Goal: Information Seeking & Learning: Learn about a topic

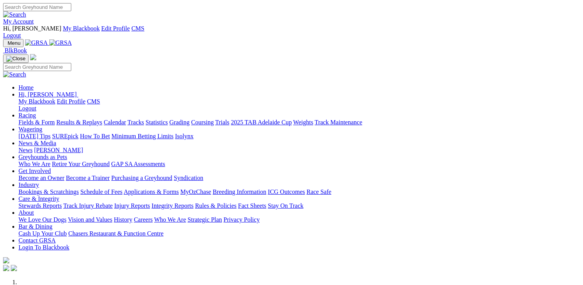
scroll to position [231, 0]
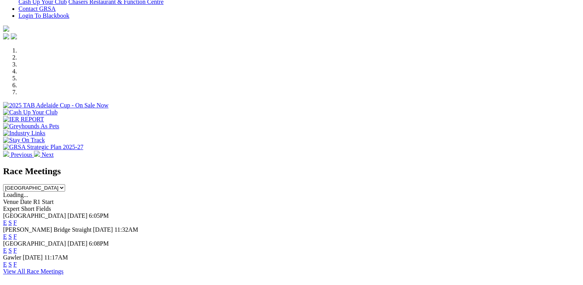
click at [7, 247] on link "E" at bounding box center [5, 250] width 4 height 7
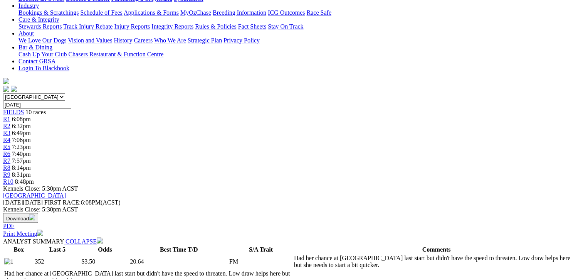
scroll to position [193, 0]
drag, startPoint x: 268, startPoint y: 121, endPoint x: 333, endPoint y: 147, distance: 70.4
drag, startPoint x: 333, startPoint y: 147, endPoint x: 288, endPoint y: 131, distance: 47.5
copy p "KEY DEUCE (2) on top here. This is not a strong maiden and she has some early p…"
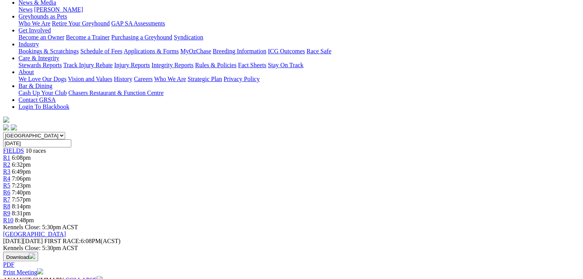
scroll to position [77, 0]
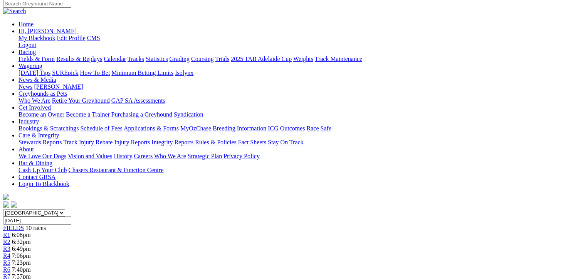
click at [10, 238] on span "R2" at bounding box center [6, 241] width 7 height 7
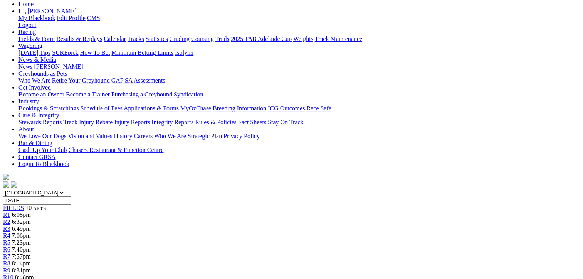
scroll to position [116, 0]
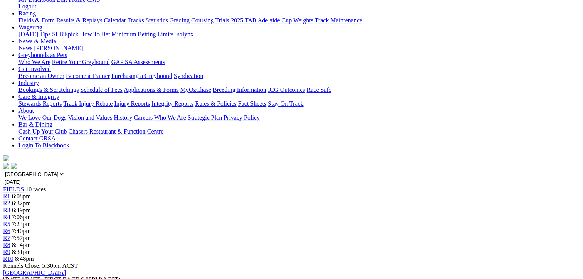
drag, startPoint x: 251, startPoint y: 200, endPoint x: 446, endPoint y: 218, distance: 196.3
drag, startPoint x: 446, startPoint y: 218, endPoint x: 387, endPoint y: 210, distance: 59.5
copy p "Even field here with a few winning hopes. COOL IT MISS (1) has early speed on h…"
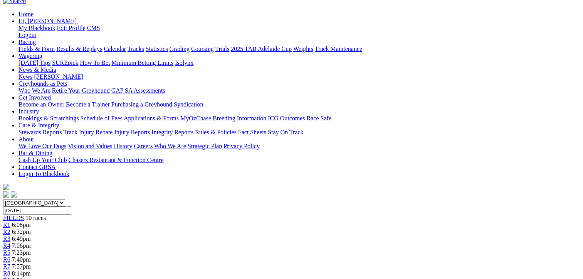
scroll to position [77, 0]
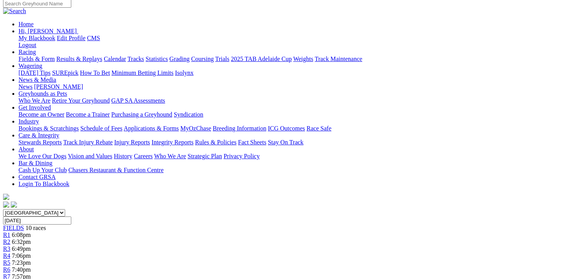
click at [10, 245] on link "R3" at bounding box center [6, 248] width 7 height 7
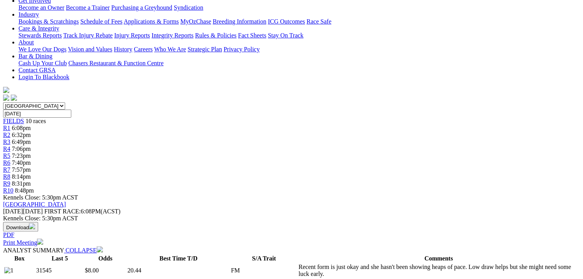
scroll to position [193, 0]
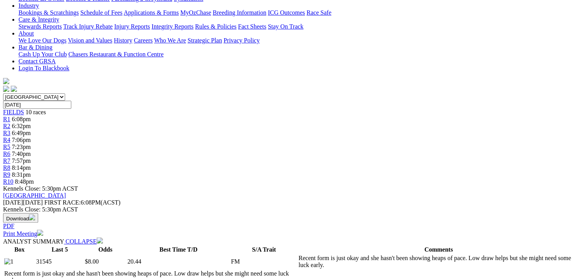
drag, startPoint x: 258, startPoint y: 124, endPoint x: 464, endPoint y: 145, distance: 207.0
drag, startPoint x: 464, startPoint y: 145, endPoint x: 389, endPoint y: 134, distance: 76.4
copy p "LEFEVRE GOLD (7) is in great touch and whilst she is not drawn well here, she s…"
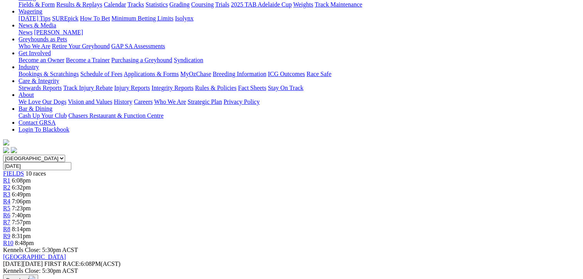
scroll to position [77, 0]
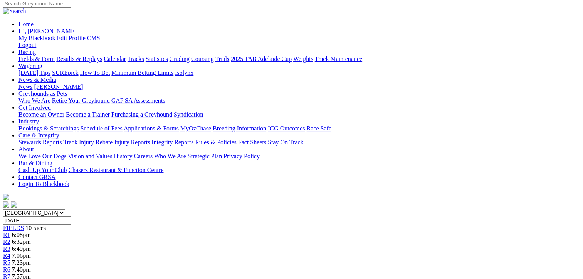
click at [252, 252] on div "R4 7:06pm" at bounding box center [291, 255] width 577 height 7
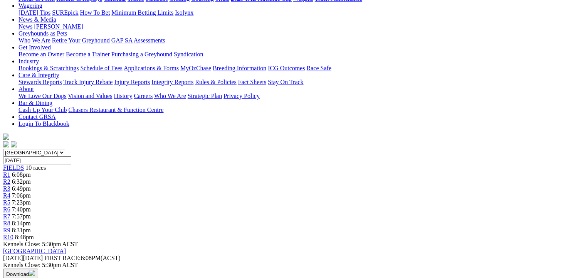
scroll to position [154, 0]
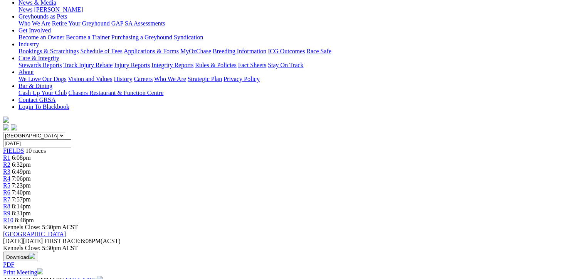
drag, startPoint x: 233, startPoint y: 169, endPoint x: 362, endPoint y: 187, distance: 130.4
drag, startPoint x: 362, startPoint y: 187, endPoint x: 299, endPoint y: 178, distance: 63.4
copy p "Whilst she lacks early speed, ELEGANT ZEPHYR (1) gets another chance tonight. S…"
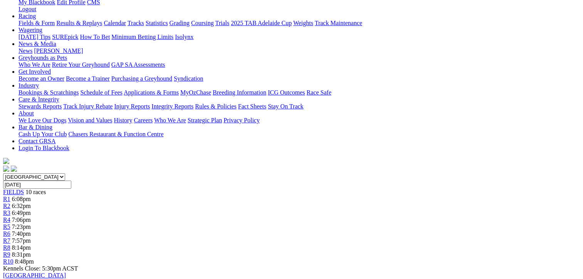
scroll to position [39, 0]
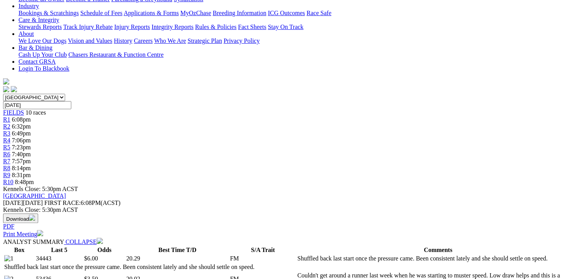
scroll to position [193, 0]
drag, startPoint x: 250, startPoint y: 122, endPoint x: 432, endPoint y: 146, distance: 183.1
drag, startPoint x: 432, startPoint y: 146, endPoint x: 363, endPoint y: 133, distance: 69.9
copy p "Seen enough from ZENVO YOYO (2) to think that he can win this. Will just need s…"
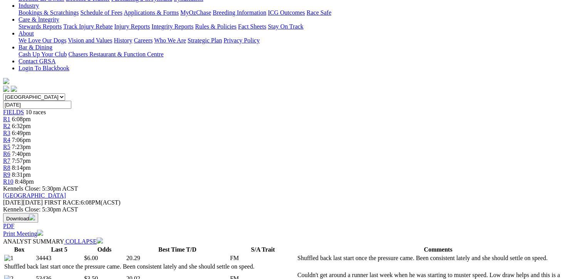
scroll to position [77, 0]
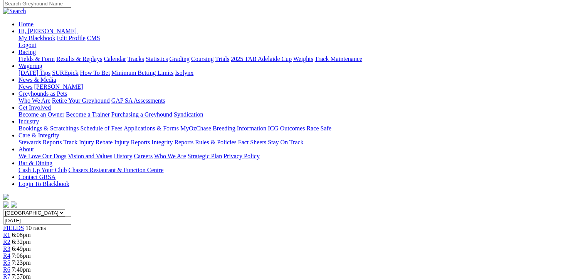
click at [10, 266] on link "R6" at bounding box center [6, 269] width 7 height 7
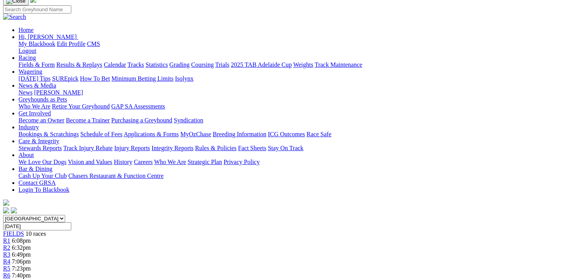
scroll to position [154, 0]
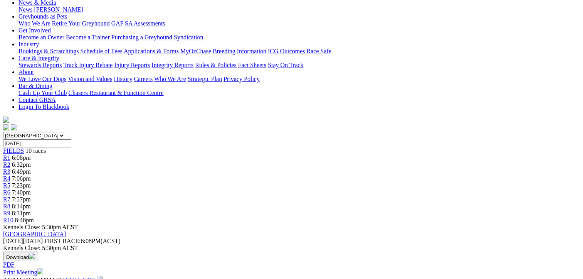
drag, startPoint x: 200, startPoint y: 165, endPoint x: 452, endPoint y: 177, distance: 252.0
drag, startPoint x: 452, startPoint y: 177, endPoint x: 387, endPoint y: 174, distance: 64.8
copy p "Plenty of early speed in this one so it will be hot early! [PERSON_NAME] (5) is…"
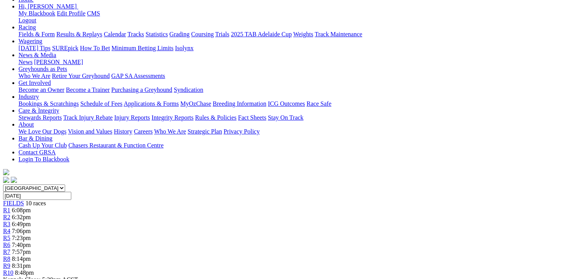
scroll to position [39, 0]
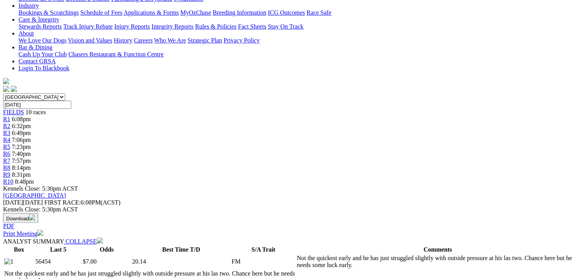
scroll to position [193, 0]
drag, startPoint x: 257, startPoint y: 130, endPoint x: 432, endPoint y: 152, distance: 176.0
drag, startPoint x: 432, startPoint y: 152, endPoint x: 347, endPoint y: 139, distance: 85.5
copy p "Competitive race here and all of them have claims. BINGO QUEEN (2) gets the dra…"
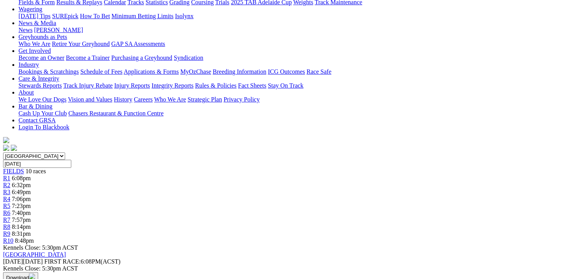
scroll to position [77, 0]
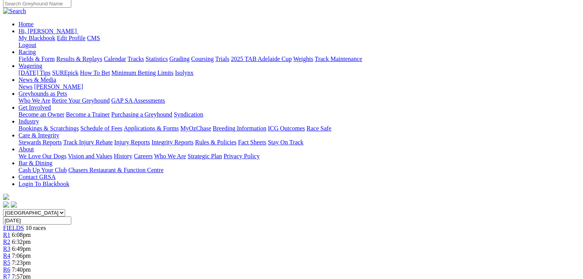
click at [10, 278] on span "R8" at bounding box center [6, 283] width 7 height 7
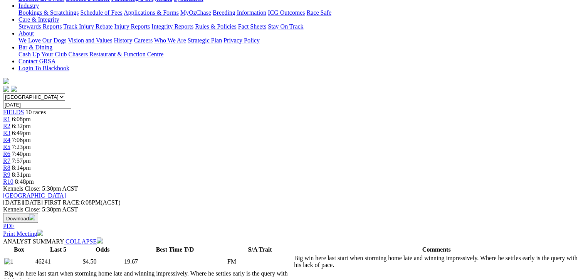
scroll to position [193, 0]
drag, startPoint x: 270, startPoint y: 121, endPoint x: 382, endPoint y: 146, distance: 114.9
drag, startPoint x: 382, startPoint y: 146, endPoint x: 320, endPoint y: 137, distance: 62.3
copy p "Another very even field here and all of them can win. STARBURST CANDY (2) has b…"
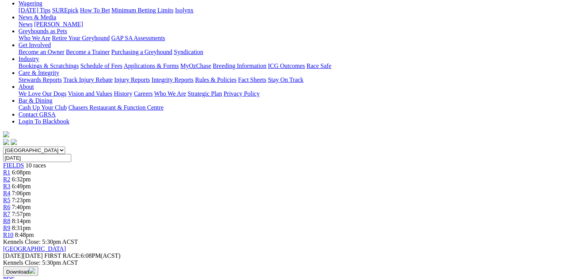
scroll to position [77, 0]
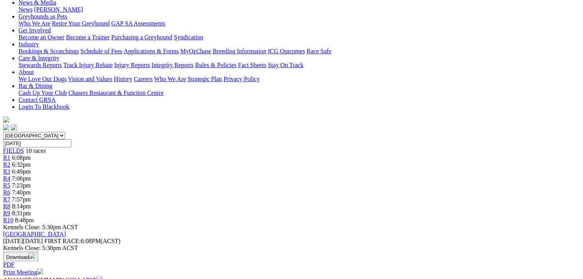
scroll to position [154, 0]
drag, startPoint x: 264, startPoint y: 165, endPoint x: 325, endPoint y: 190, distance: 66.7
drag, startPoint x: 325, startPoint y: 190, endPoint x: 277, endPoint y: 168, distance: 53.0
copy p "Lots of early speed in this. ALL THE BLING (1) was great last week and whilst t…"
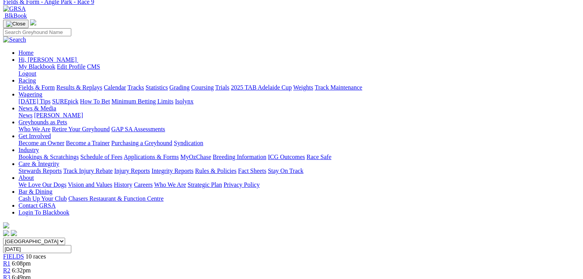
scroll to position [39, 0]
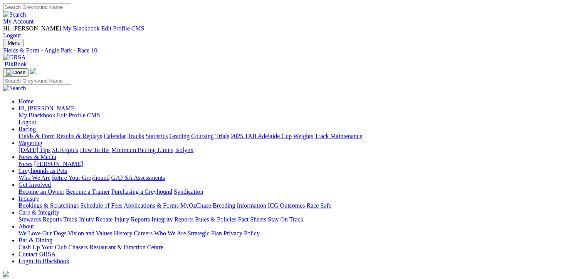
scroll to position [154, 0]
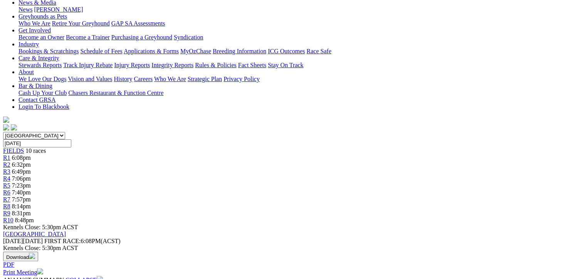
drag, startPoint x: 227, startPoint y: 166, endPoint x: 308, endPoint y: 184, distance: 83.7
drag, startPoint x: 308, startPoint y: 184, endPoint x: 261, endPoint y: 176, distance: 47.7
copy p "Early speed can see WIRRULLA HARRY (1) send us home on a winning note. He is pe…"
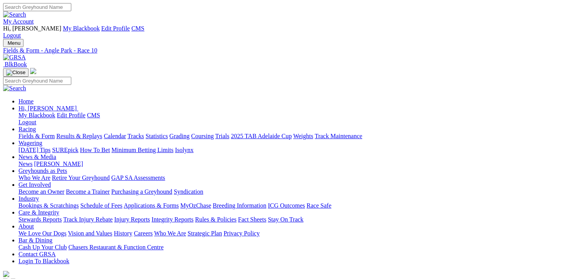
click at [28, 133] on link "Fields & Form" at bounding box center [37, 136] width 36 height 7
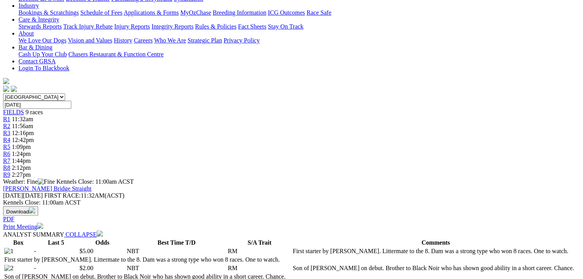
drag, startPoint x: 269, startPoint y: 125, endPoint x: 344, endPoint y: 151, distance: 79.4
drag, startPoint x: 344, startPoint y: 151, endPoint x: 277, endPoint y: 138, distance: 68.0
copy p "BLUE MAMBA (2) Son of Feral Franky on debut. Brother to Black Noir who has show…"
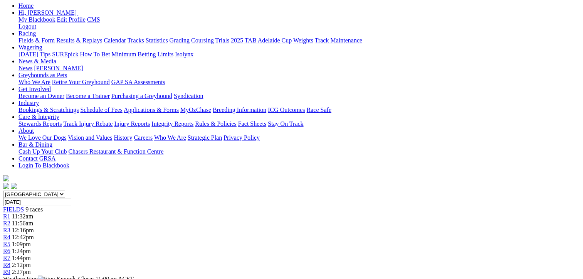
scroll to position [77, 0]
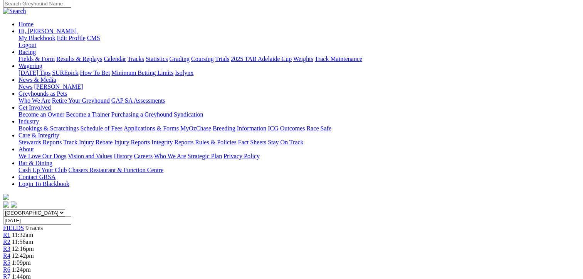
click at [172, 238] on div "R2 11:56am" at bounding box center [291, 241] width 577 height 7
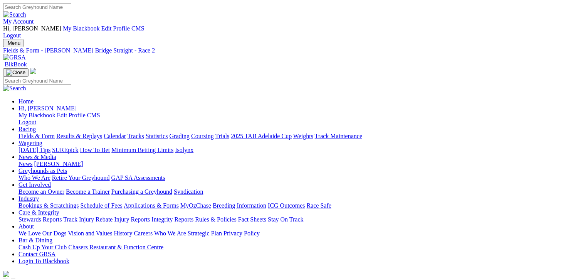
scroll to position [154, 0]
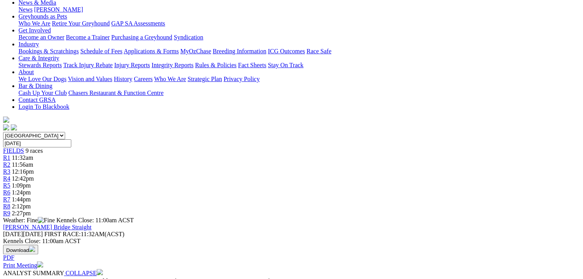
drag, startPoint x: 219, startPoint y: 150, endPoint x: 329, endPoint y: 170, distance: 112.5
drag, startPoint x: 329, startPoint y: 170, endPoint x: 265, endPoint y: 159, distance: 65.0
copy p "CHAT CODE (8) 4th from a wide draw as an odds on favourite [DATE]. Consistent b…"
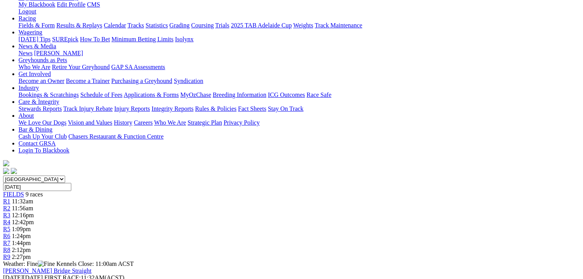
scroll to position [39, 0]
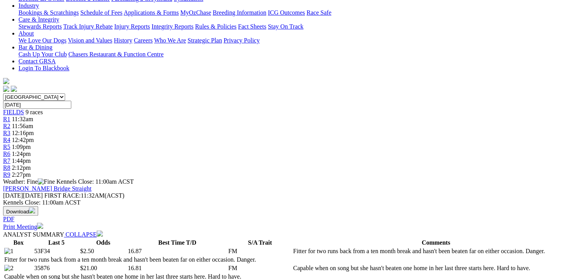
scroll to position [193, 0]
drag, startPoint x: 226, startPoint y: 111, endPoint x: 337, endPoint y: 132, distance: 113.8
drag, startPoint x: 337, startPoint y: 132, endPoint x: 282, endPoint y: 124, distance: 55.7
copy p "AUSSIE WISH (4) Very good winning his last two starts at Gawler in decent time.…"
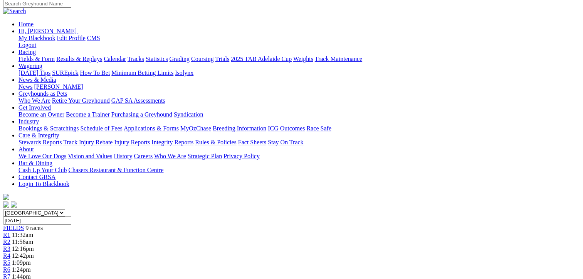
scroll to position [77, 0]
click at [271, 252] on div "R4 12:42pm" at bounding box center [291, 255] width 577 height 7
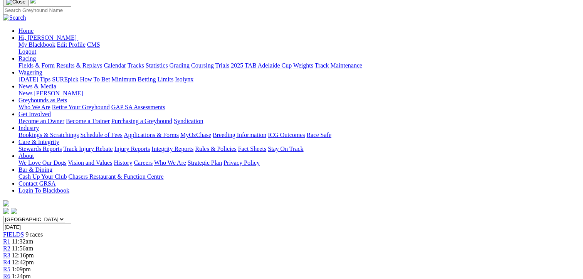
scroll to position [193, 0]
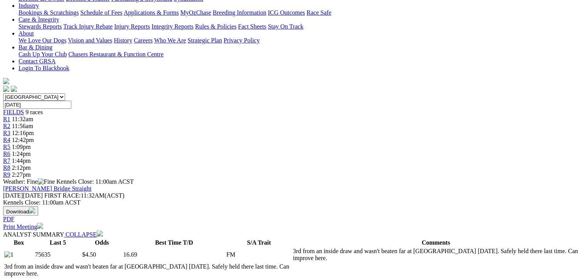
drag, startPoint x: 256, startPoint y: 111, endPoint x: 312, endPoint y: 136, distance: 61.3
drag, startPoint x: 312, startPoint y: 136, endPoint x: 280, endPoint y: 127, distance: 33.1
copy p "MEG'S CHARM (8) Nice win from the inside Sep 23 and showed good early pace from…"
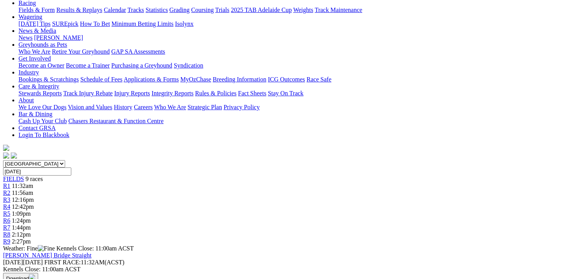
scroll to position [39, 0]
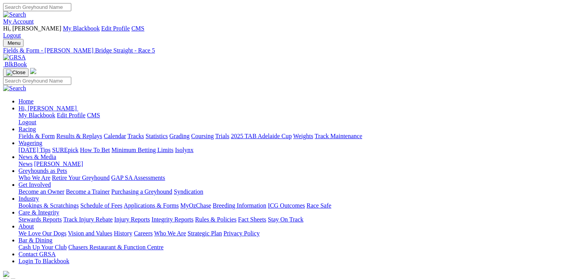
scroll to position [193, 0]
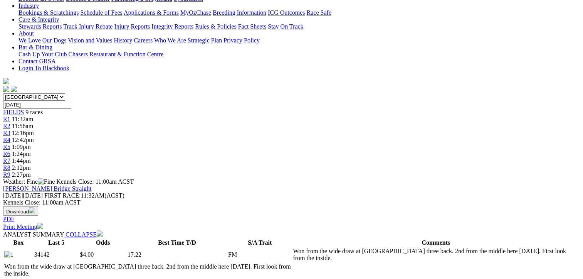
drag, startPoint x: 240, startPoint y: 126, endPoint x: 401, endPoint y: 148, distance: 162.7
drag, startPoint x: 401, startPoint y: 148, endPoint x: 338, endPoint y: 135, distance: 64.3
copy p "SUPER SPICY (8) Strong Maiden winner from this draw Sep 16. Beaten favourite fr…"
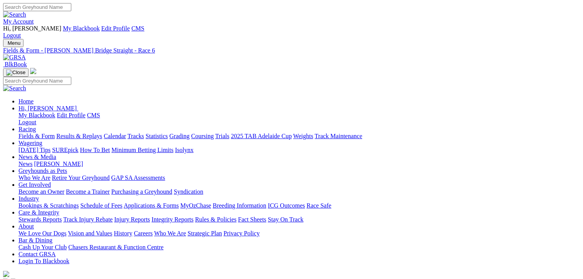
scroll to position [193, 0]
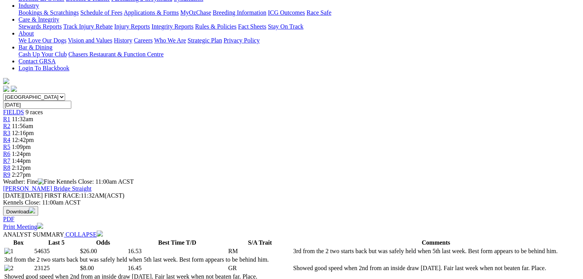
drag, startPoint x: 242, startPoint y: 124, endPoint x: 436, endPoint y: 147, distance: 195.6
drag, startPoint x: 436, startPoint y: 147, endPoint x: 368, endPoint y: 136, distance: 69.5
copy p "BINNAWAY PEARL (4) Started very short when winning from the 1 over 350m in quic…"
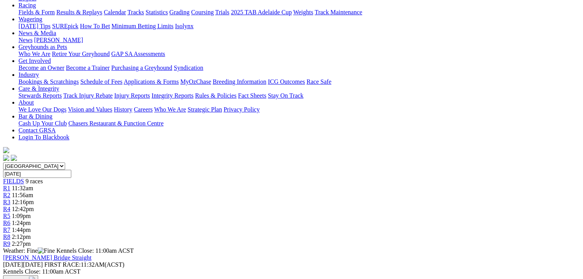
scroll to position [77, 0]
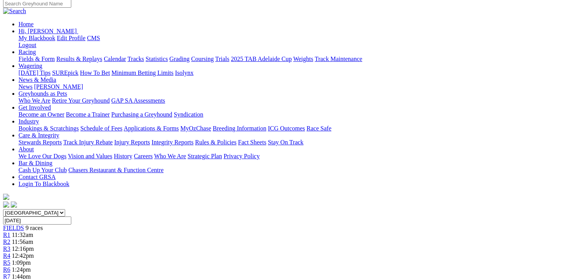
click at [10, 273] on span "R7" at bounding box center [6, 276] width 7 height 7
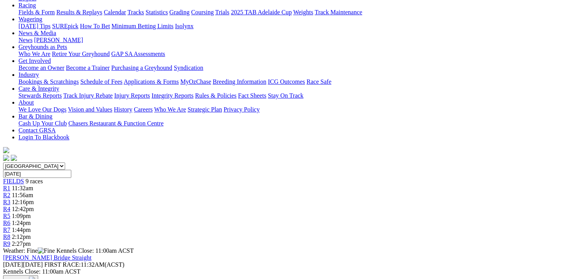
scroll to position [193, 0]
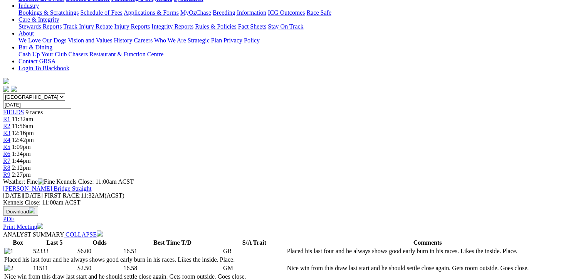
drag, startPoint x: 264, startPoint y: 124, endPoint x: 318, endPoint y: 150, distance: 60.7
drag, startPoint x: 318, startPoint y: 150, endPoint x: 273, endPoint y: 131, distance: 49.1
copy p "OBSESSION (2) Nice win from this draw last start and he should settle close aga…"
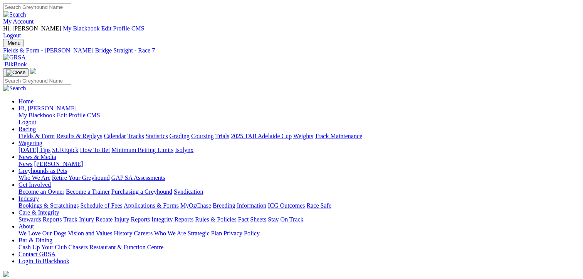
click at [22, 133] on link "Fields & Form" at bounding box center [37, 136] width 36 height 7
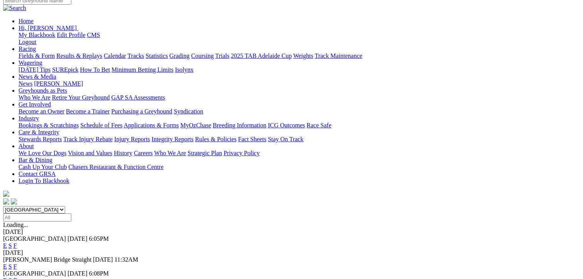
scroll to position [154, 0]
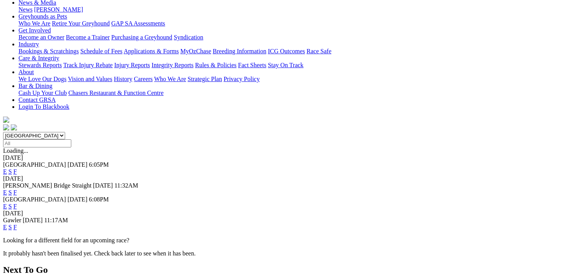
click at [7, 224] on link "E" at bounding box center [5, 227] width 4 height 7
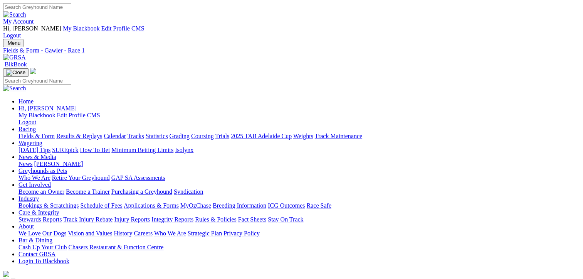
click at [126, 133] on link "Calendar" at bounding box center [115, 136] width 22 height 7
